Goal: Navigation & Orientation: Find specific page/section

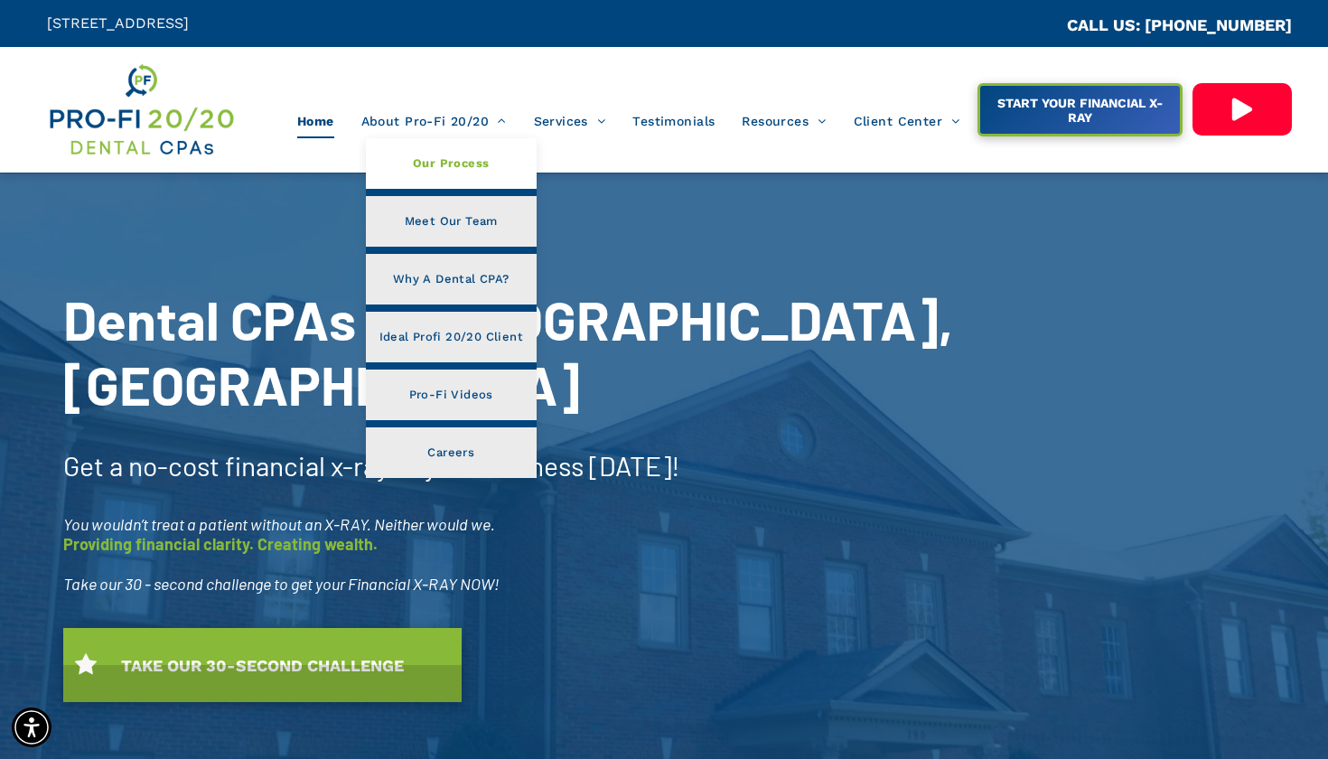
click at [434, 167] on span "Our Process" at bounding box center [451, 163] width 76 height 23
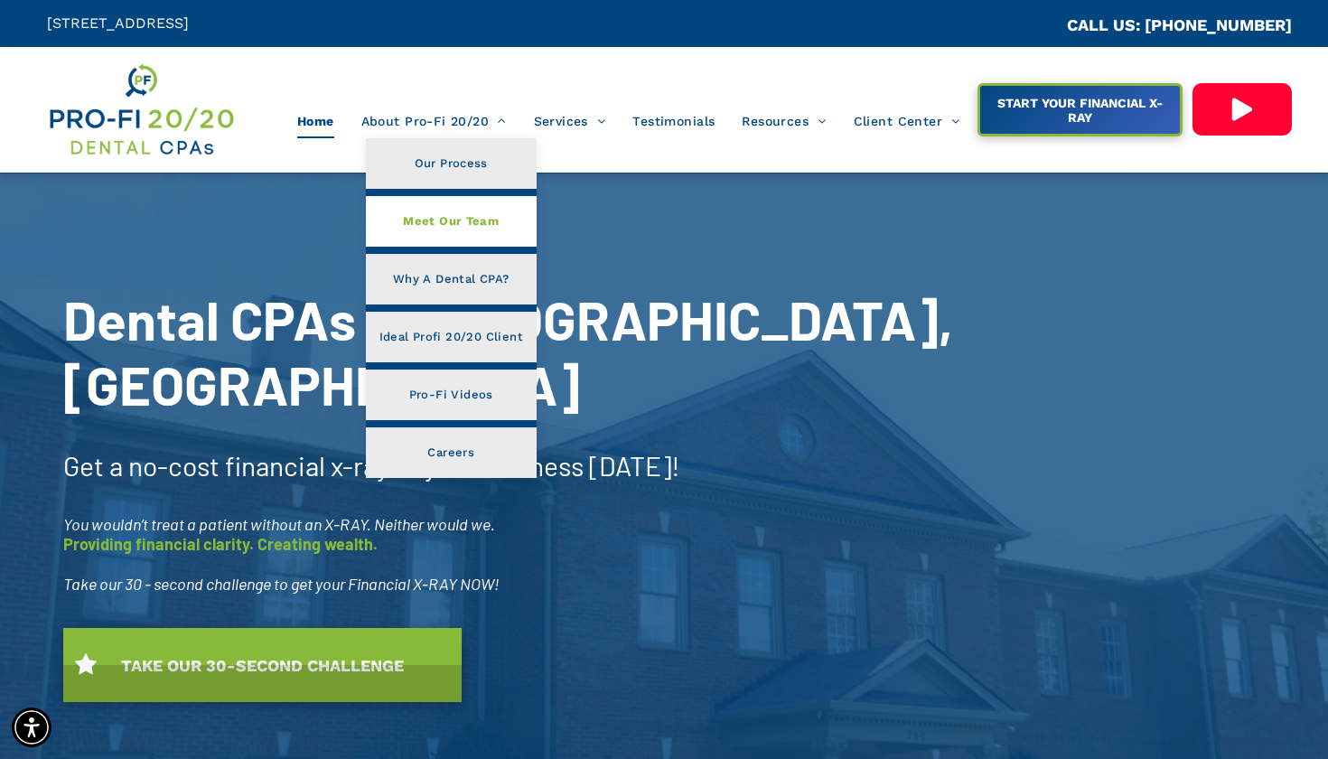
click at [425, 231] on span "Meet Our Team" at bounding box center [451, 221] width 96 height 23
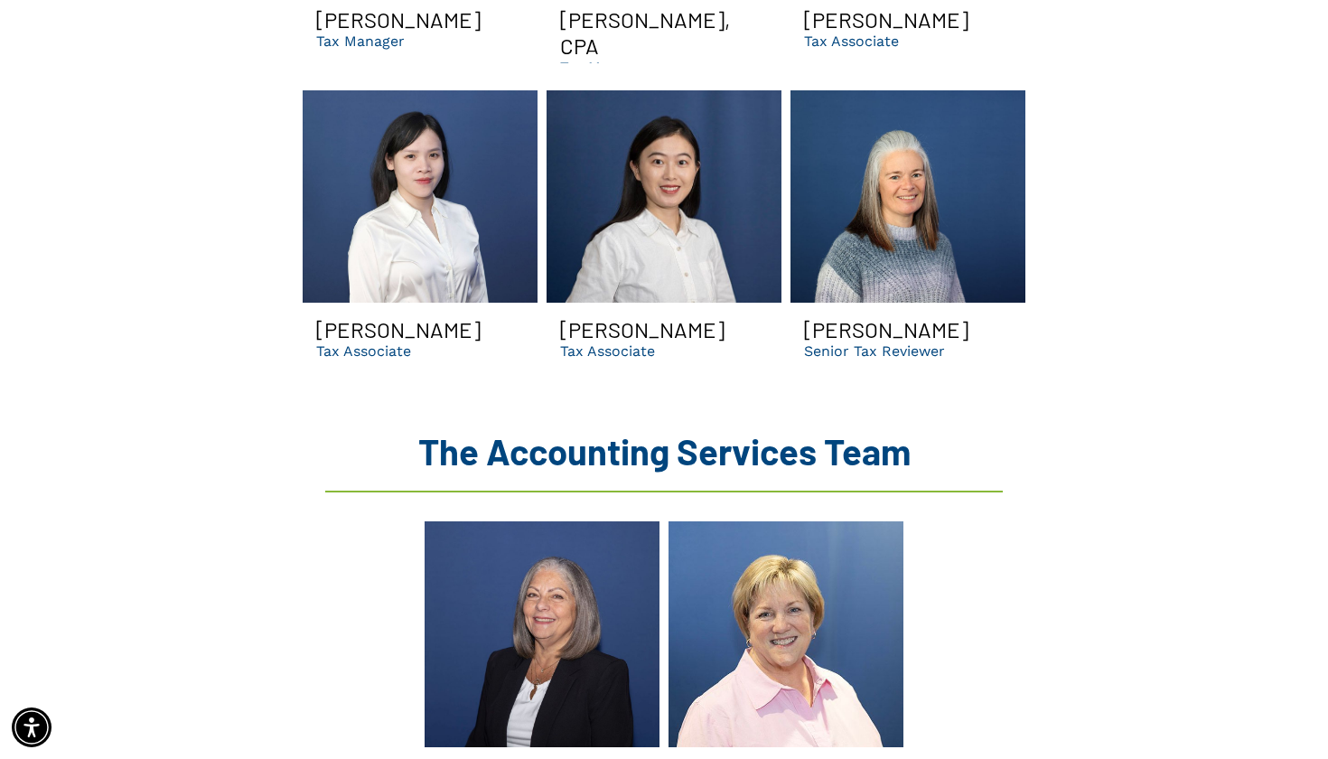
scroll to position [2911, 0]
